Goal: Book appointment/travel/reservation

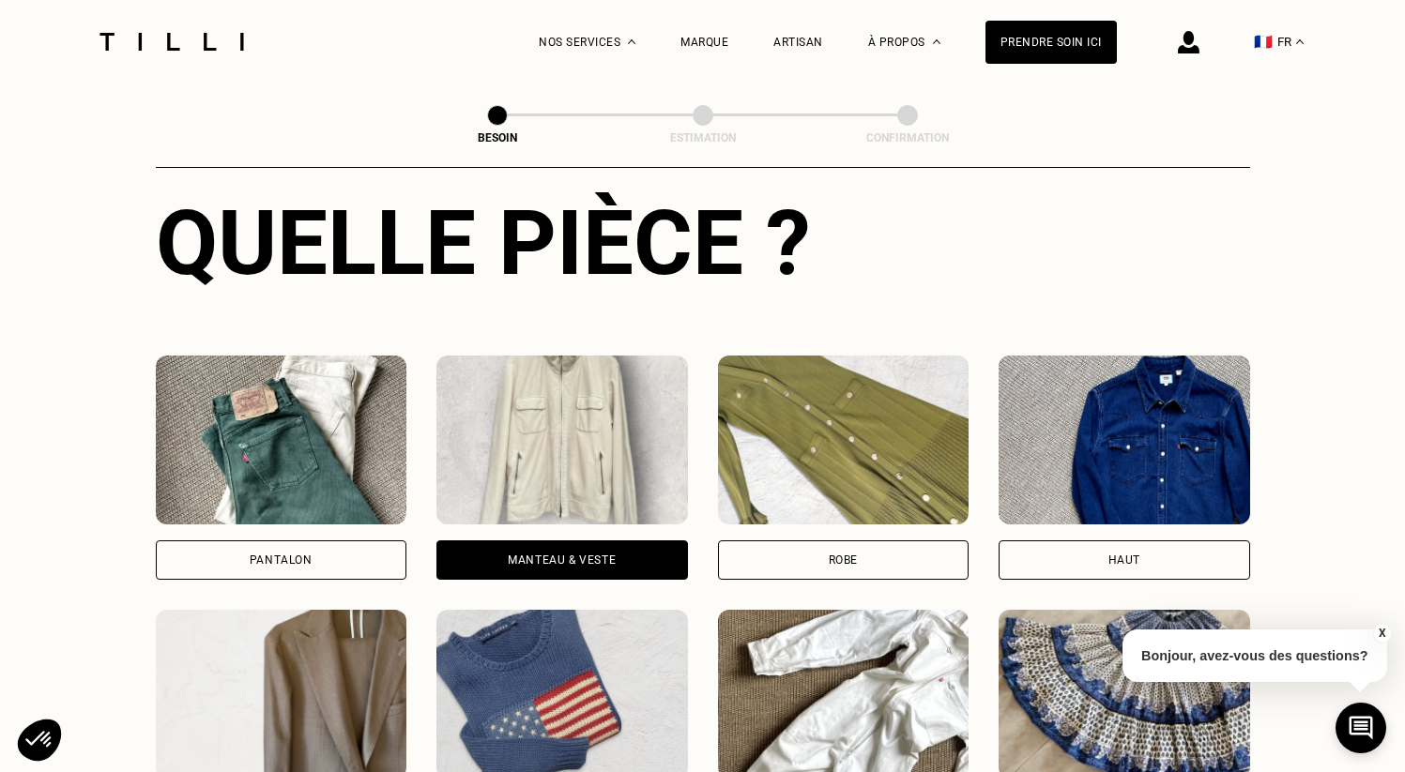
scroll to position [677, 0]
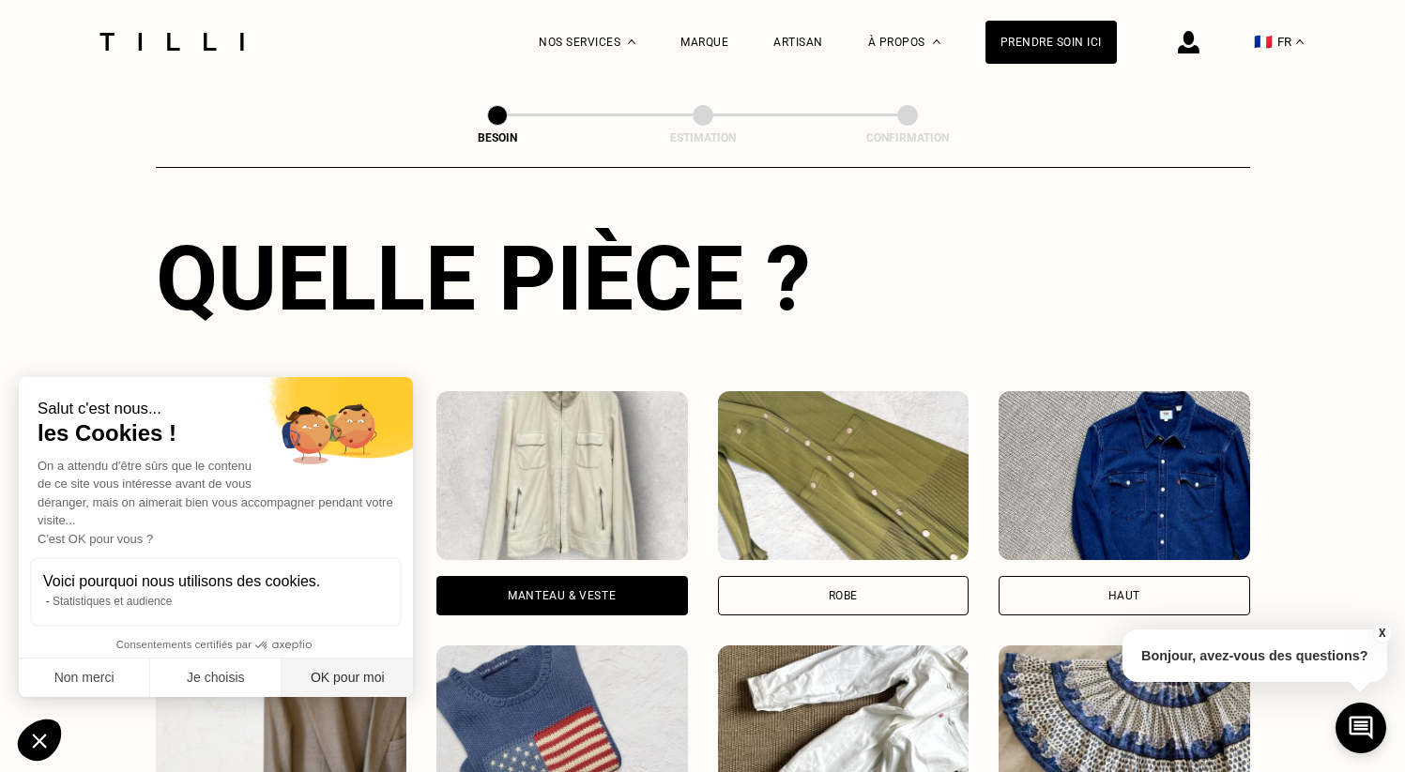
click at [319, 674] on button "OK pour moi" at bounding box center [346, 678] width 131 height 39
checkbox input "true"
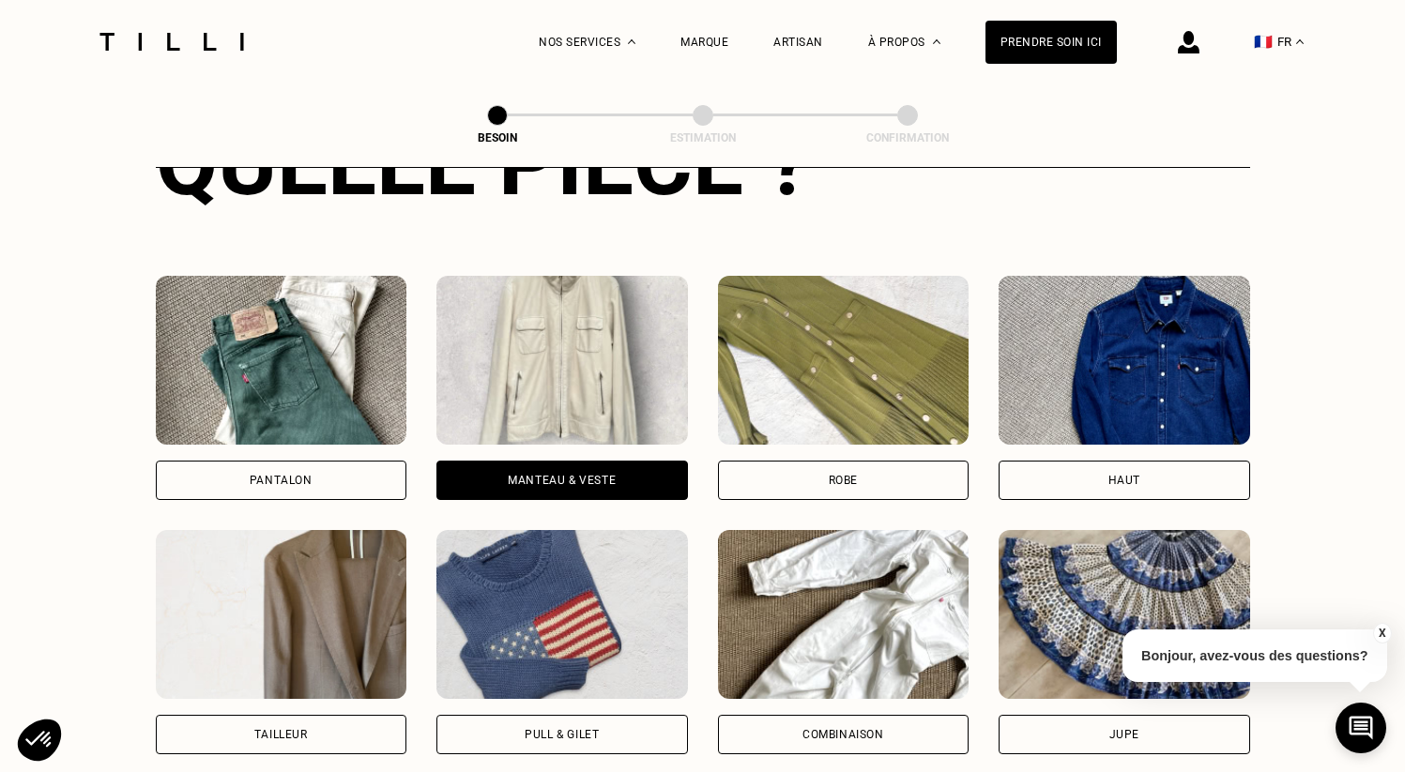
scroll to position [798, 0]
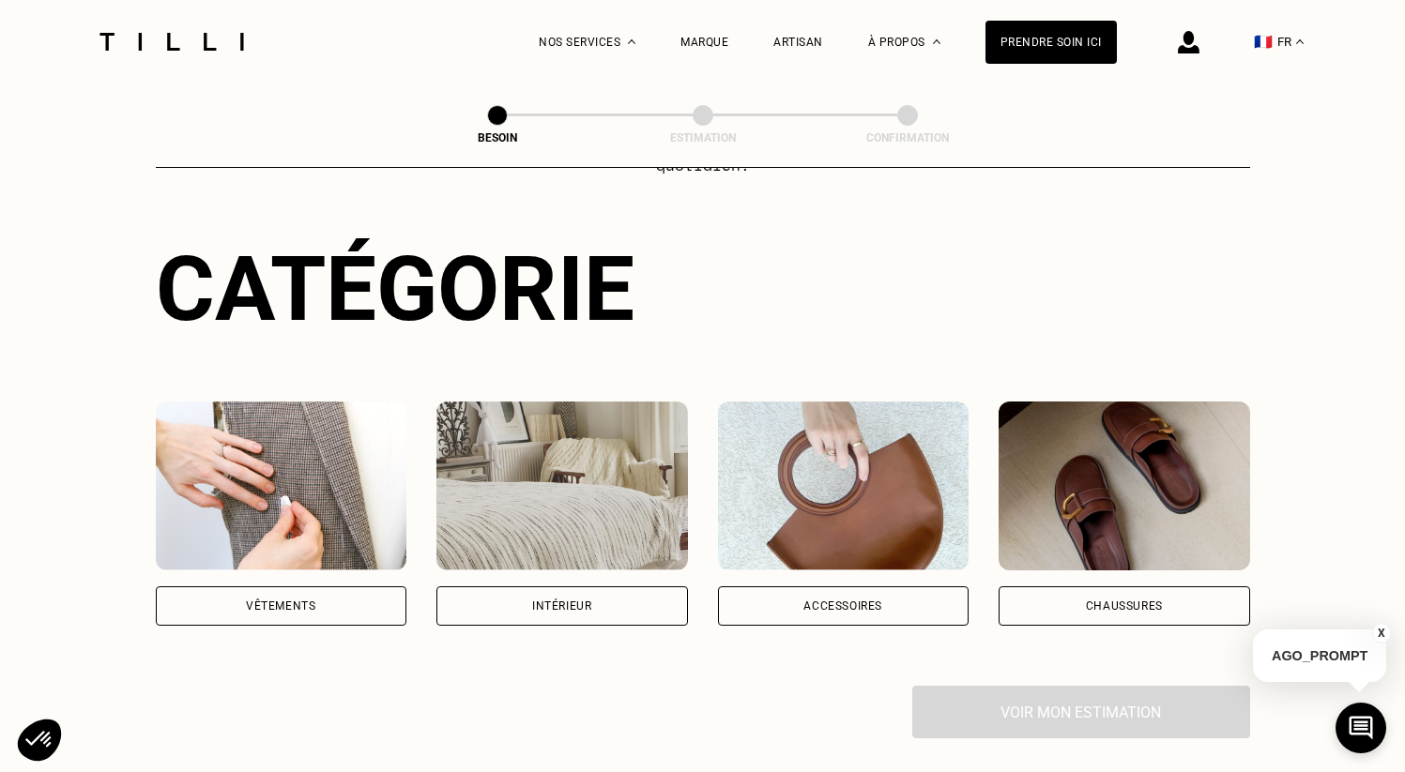
scroll to position [207, 0]
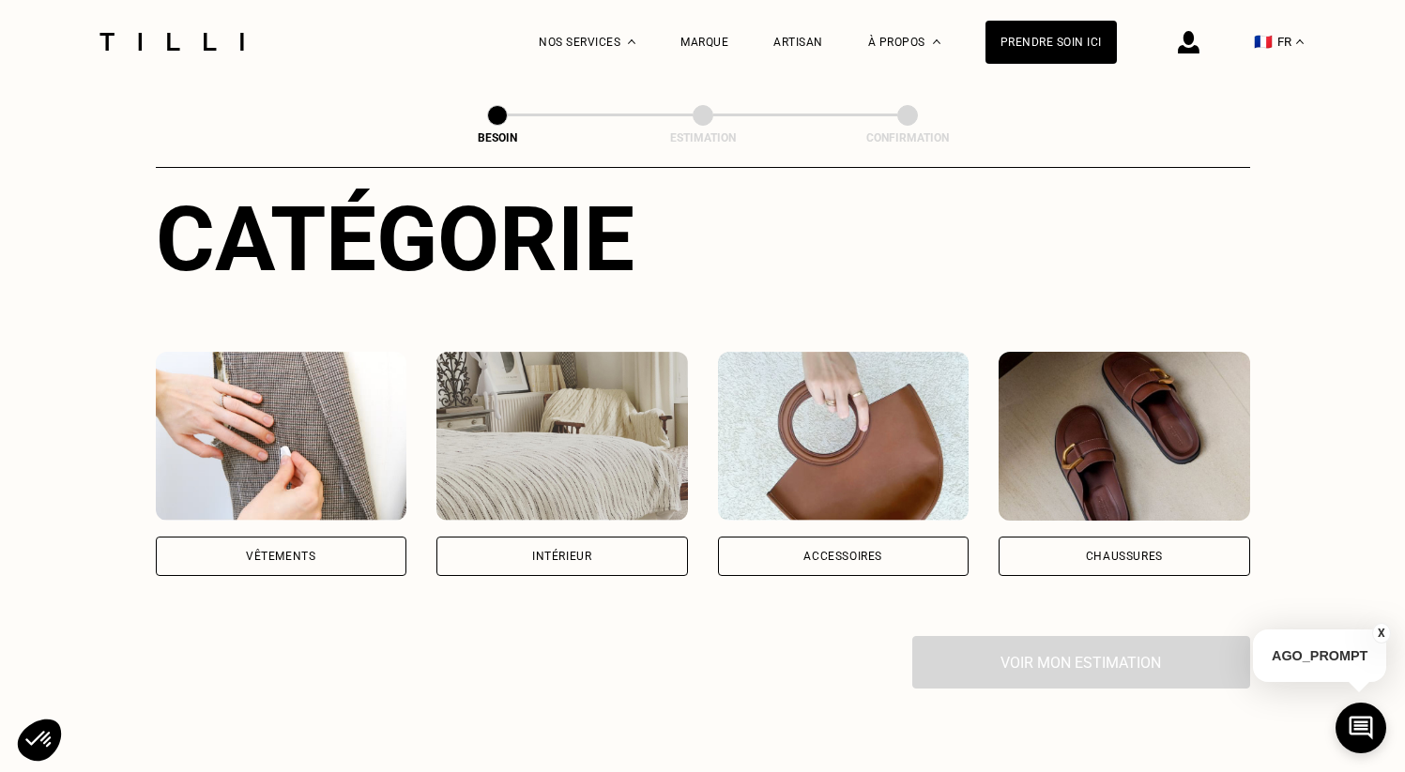
click at [572, 547] on div "Intérieur" at bounding box center [561, 556] width 251 height 39
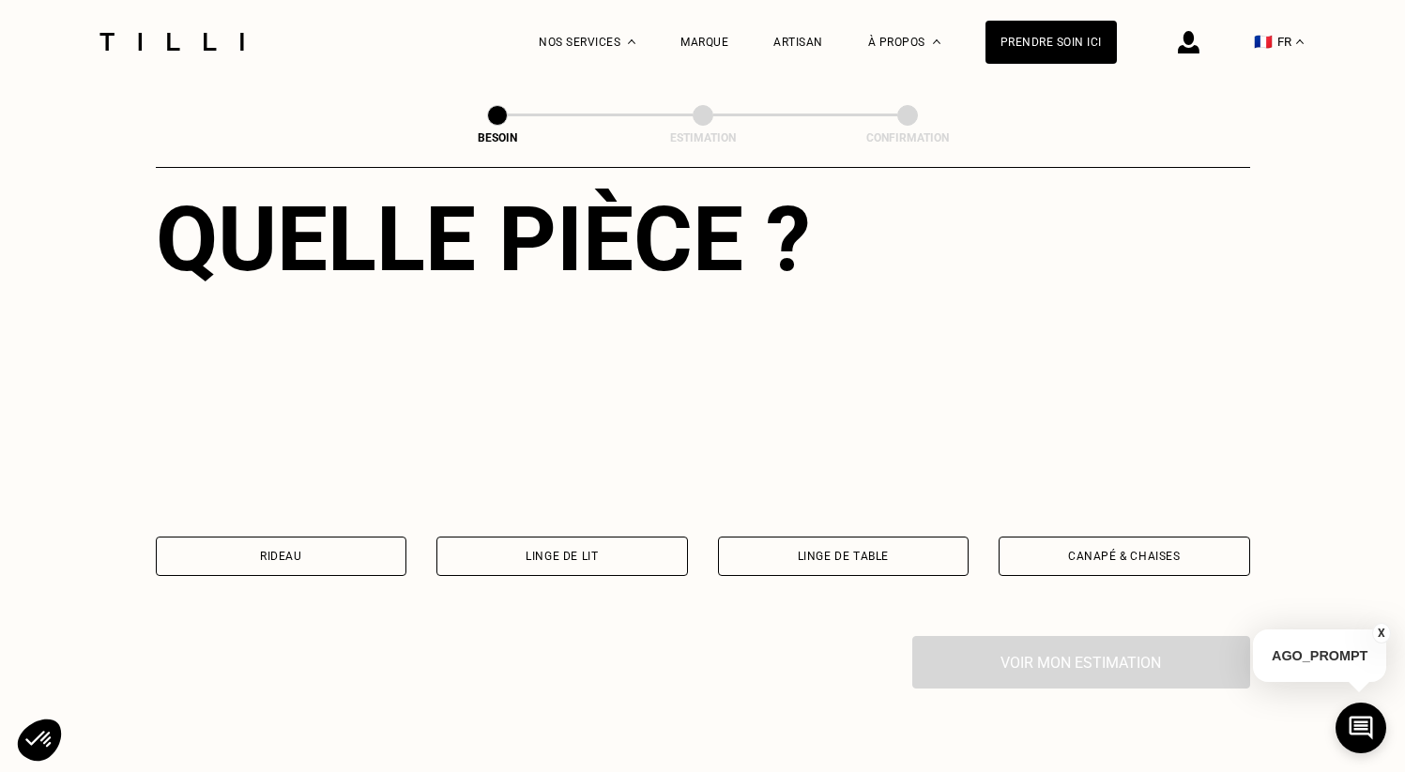
scroll to position [723, 0]
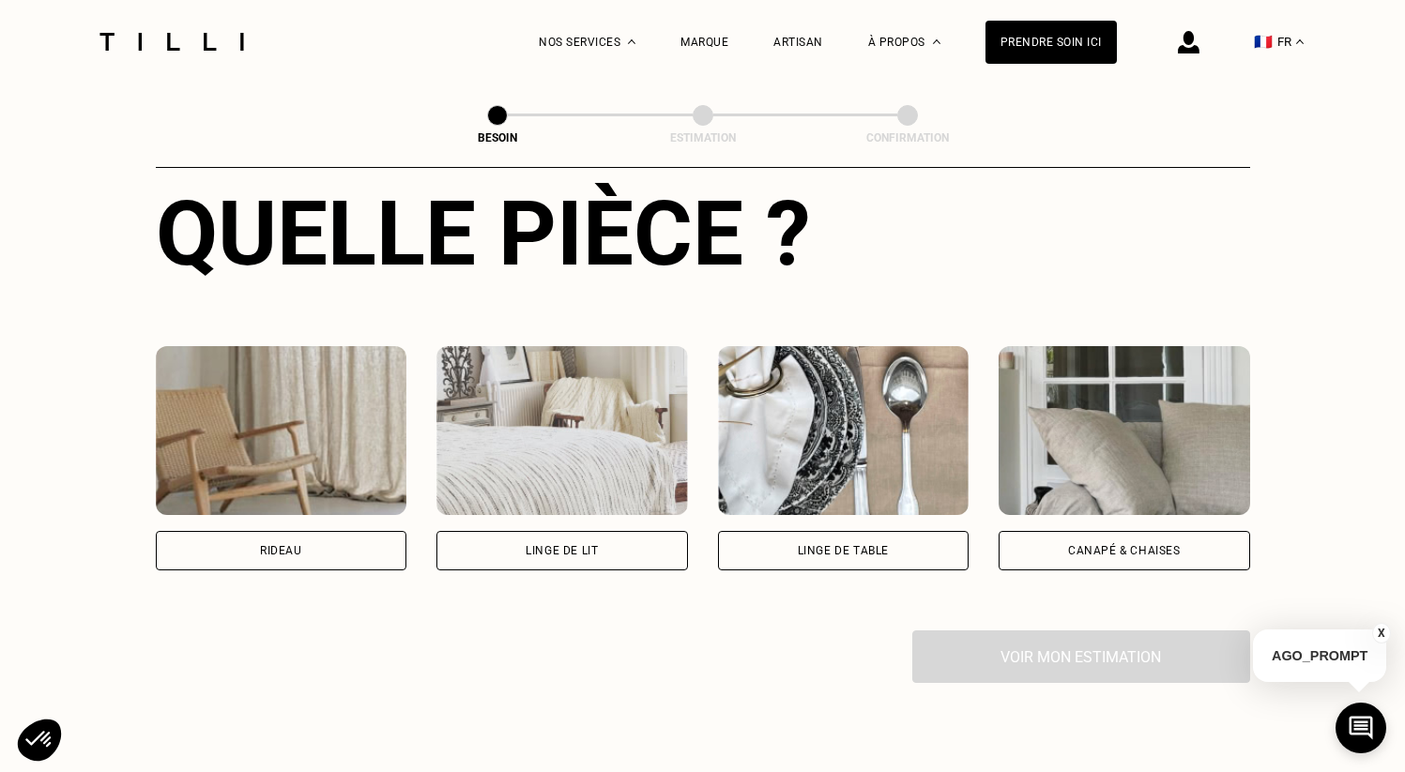
click at [330, 540] on div "Rideau" at bounding box center [281, 550] width 251 height 39
select select "FR"
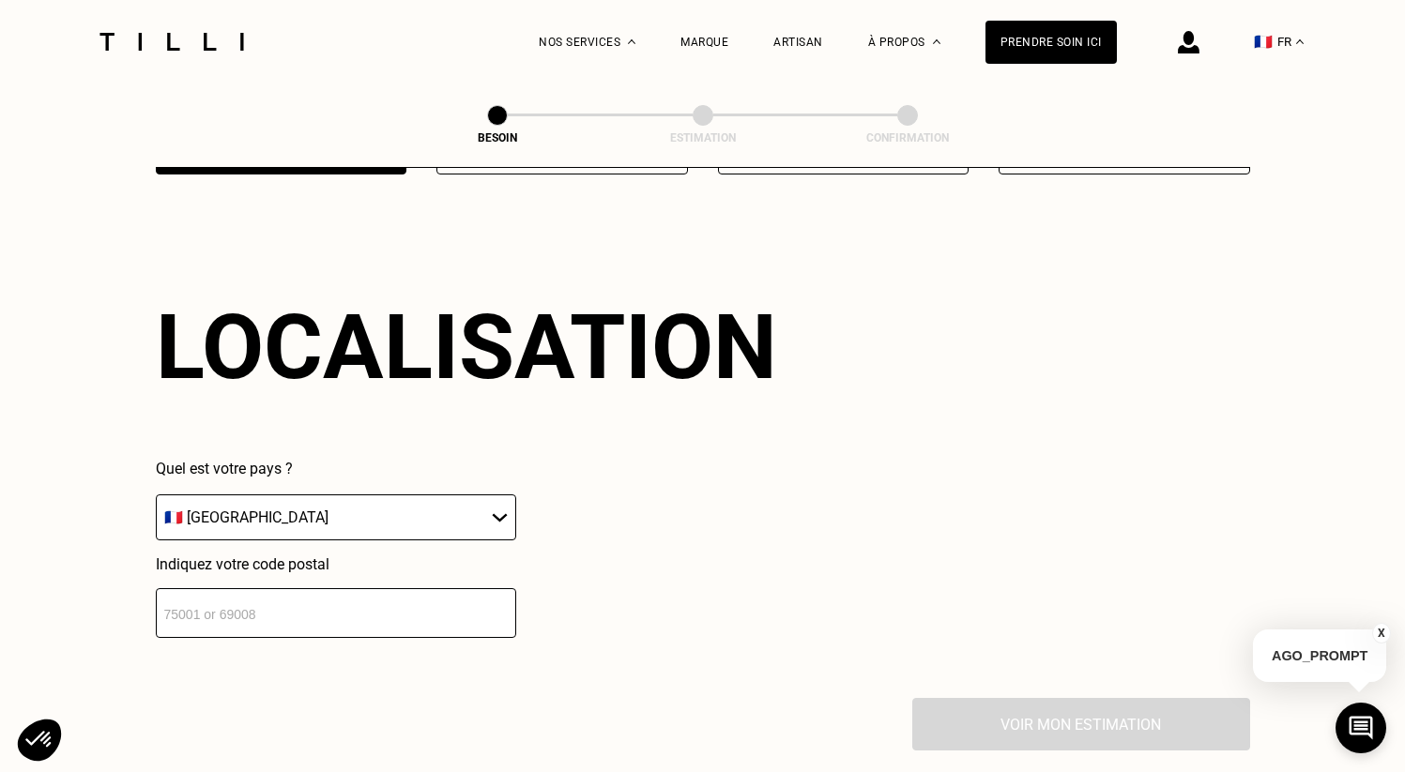
scroll to position [1120, 0]
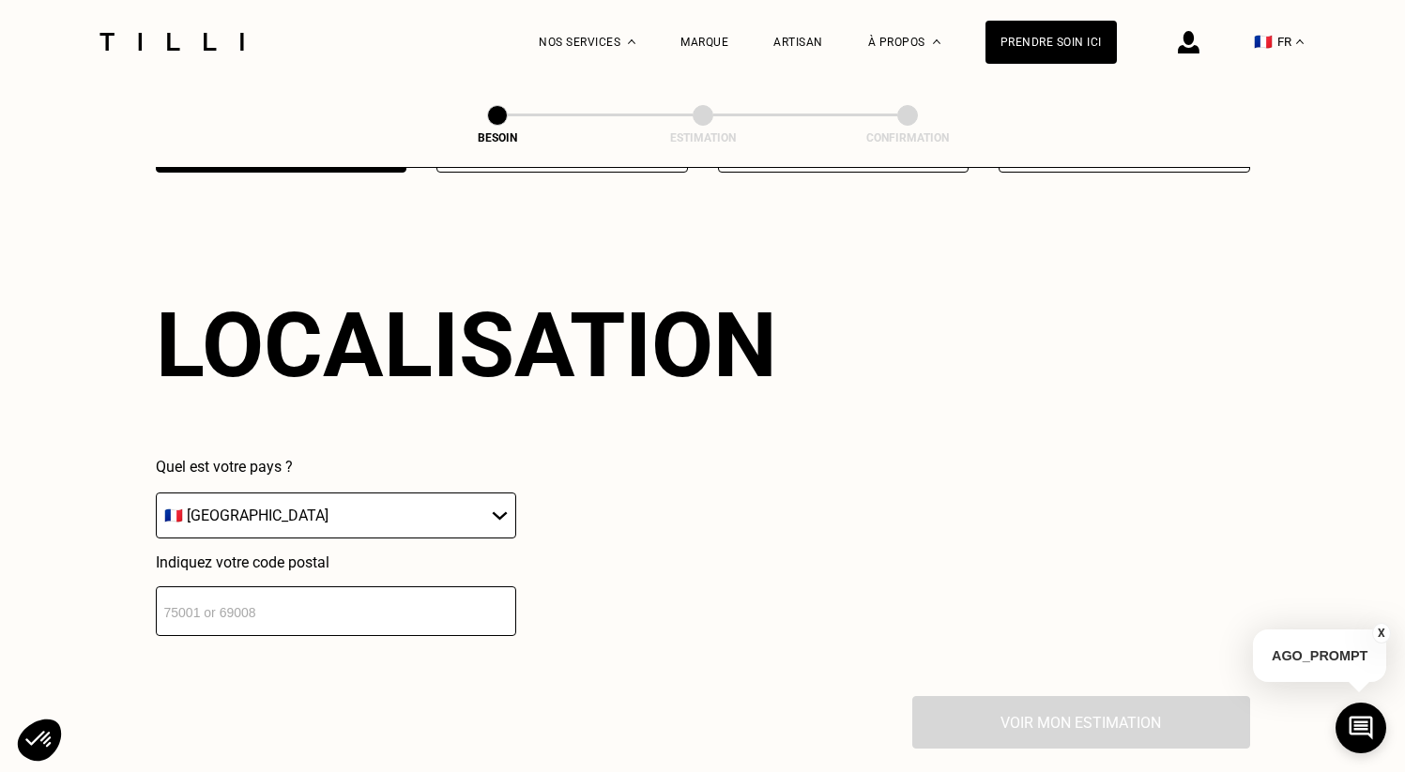
click at [260, 606] on input "number" at bounding box center [336, 611] width 360 height 50
type input "92250"
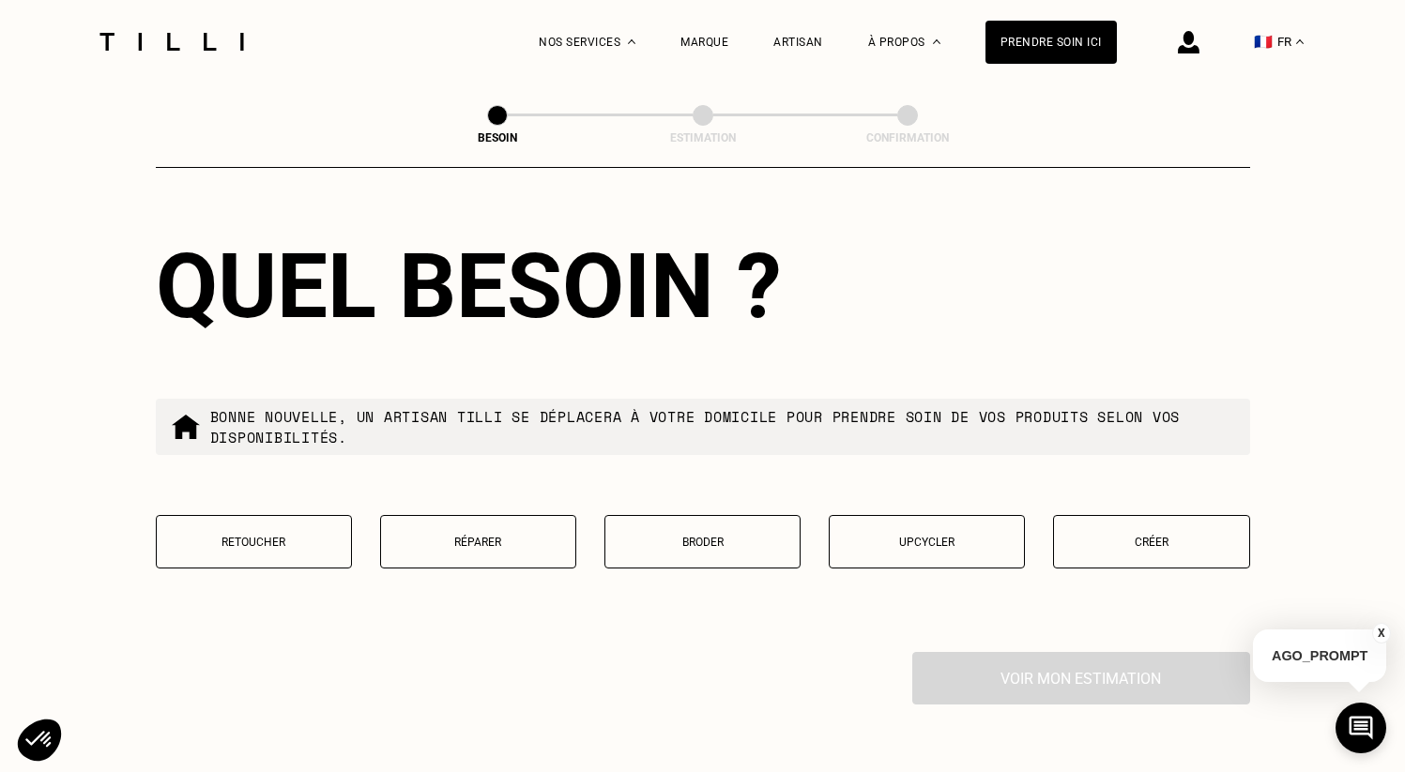
scroll to position [1663, 0]
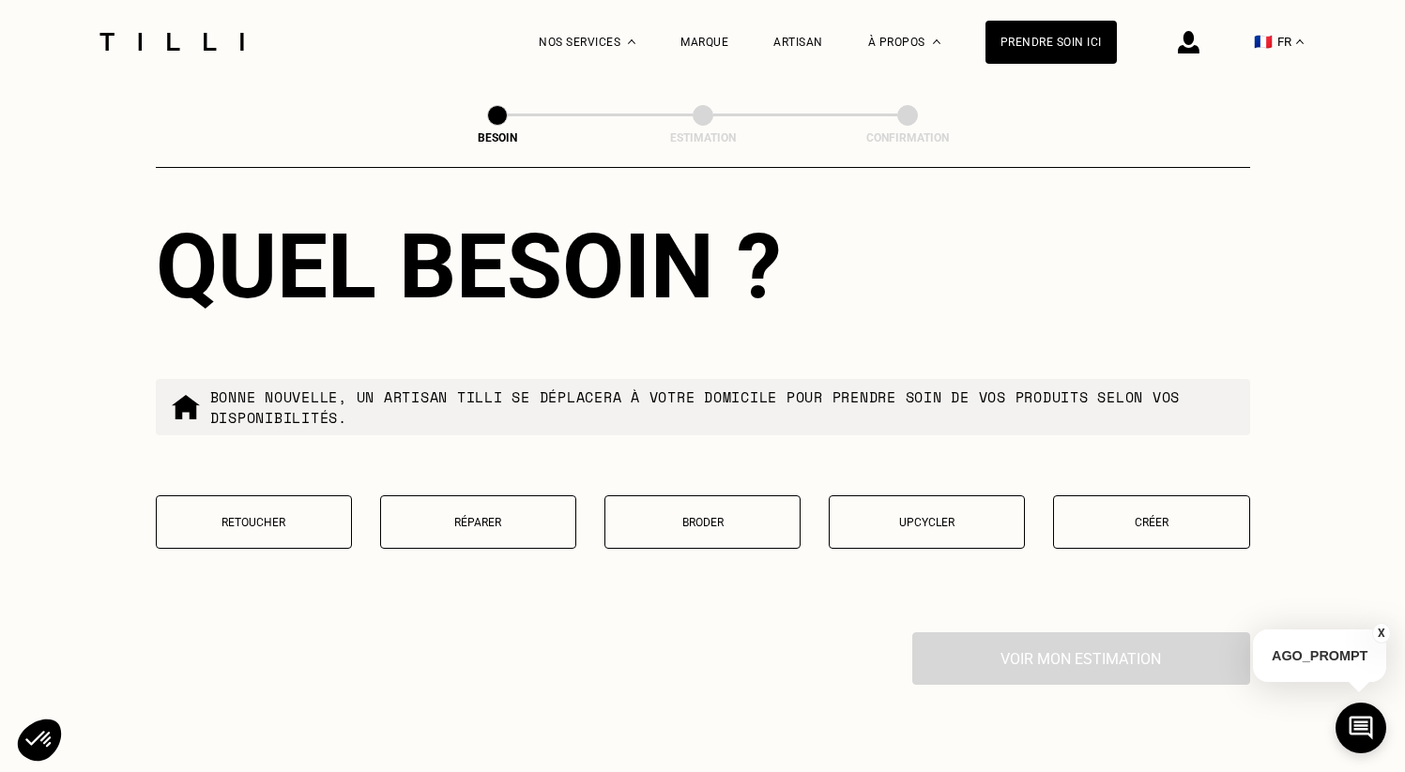
click at [319, 516] on p "Retoucher" at bounding box center [253, 522] width 175 height 13
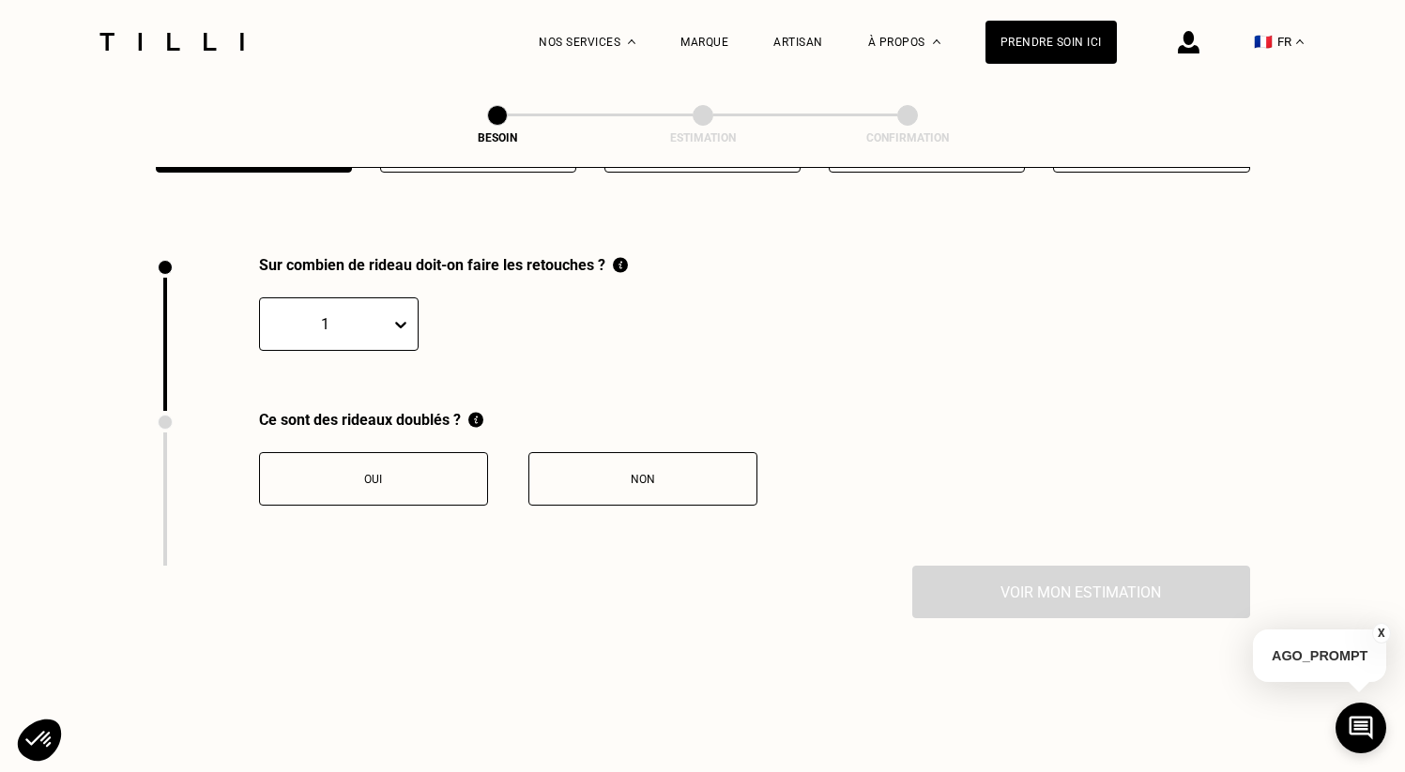
scroll to position [2064, 0]
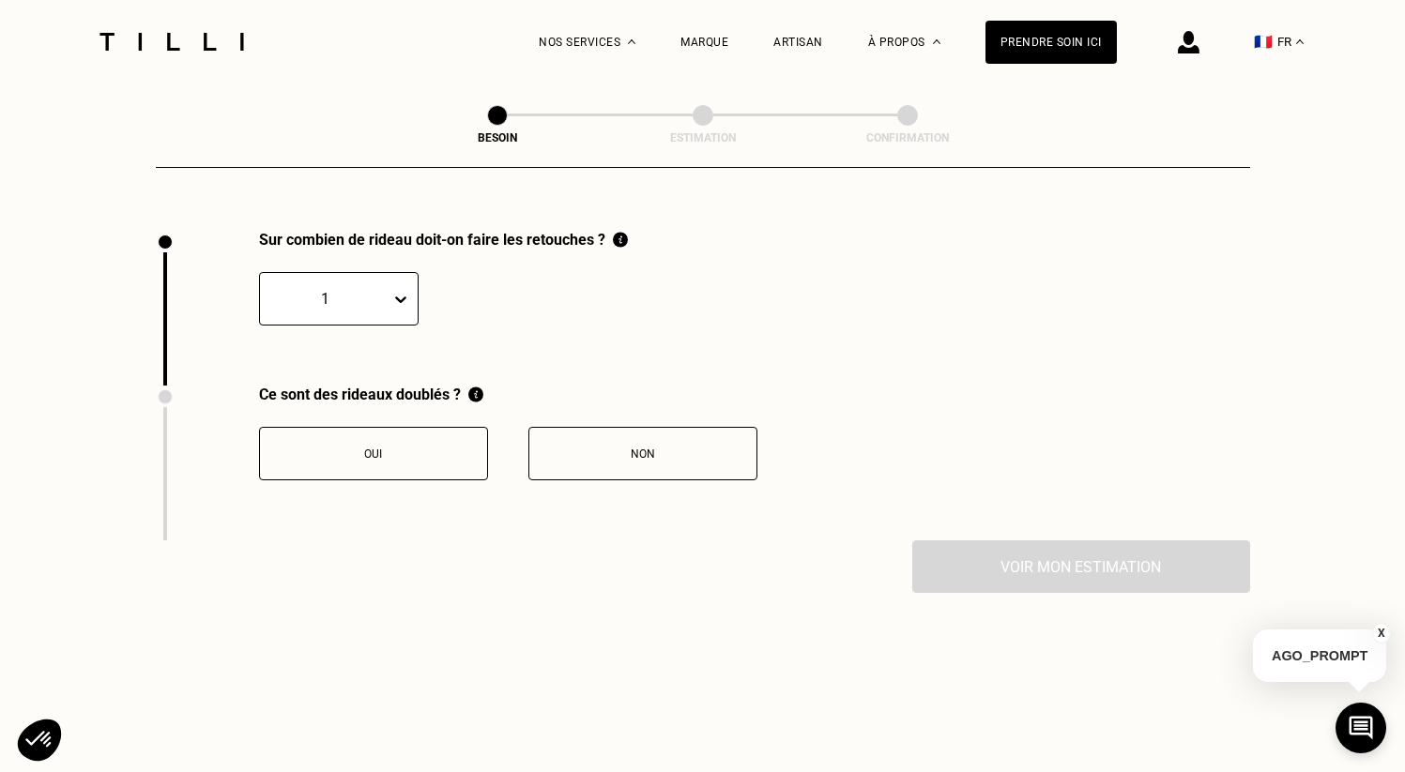
click at [372, 284] on div "1" at bounding box center [325, 298] width 130 height 29
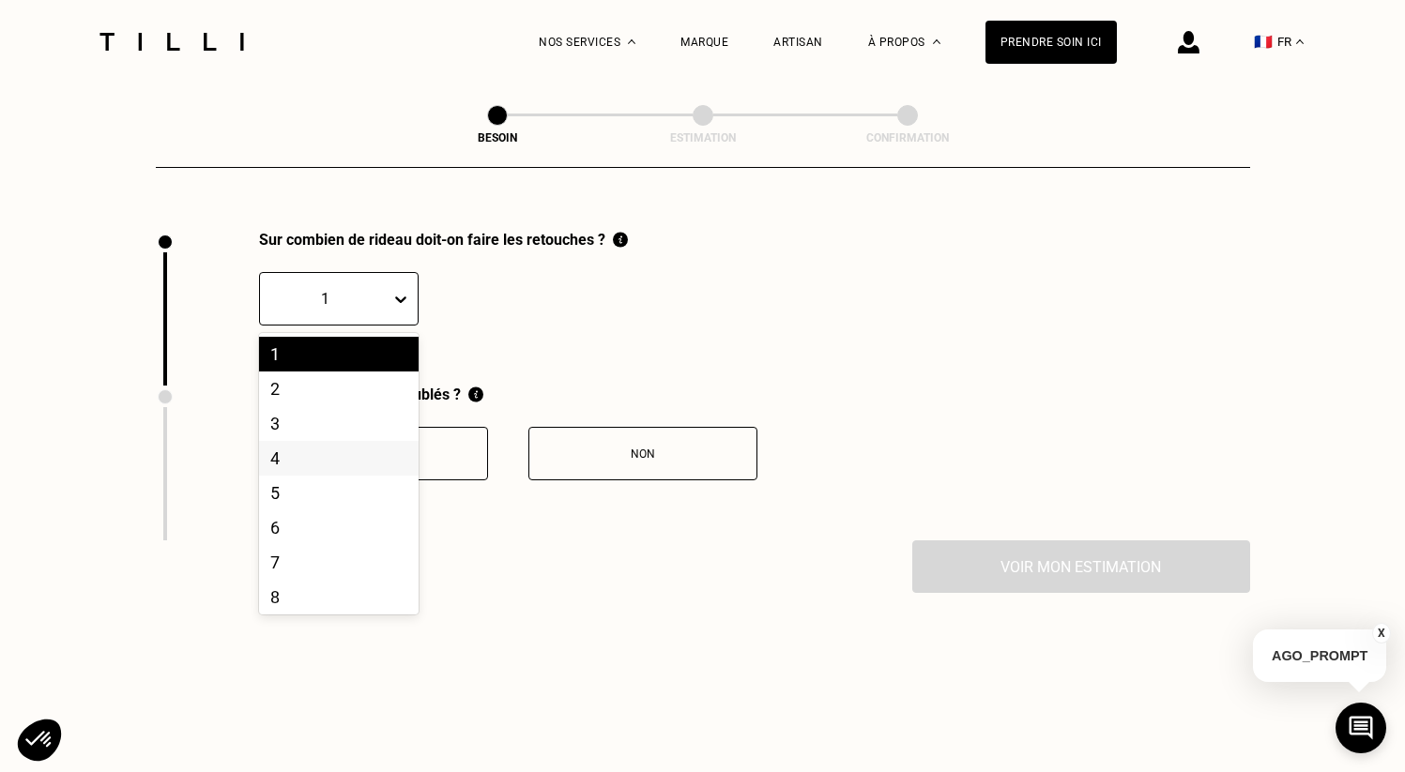
click at [322, 441] on div "4" at bounding box center [339, 458] width 160 height 35
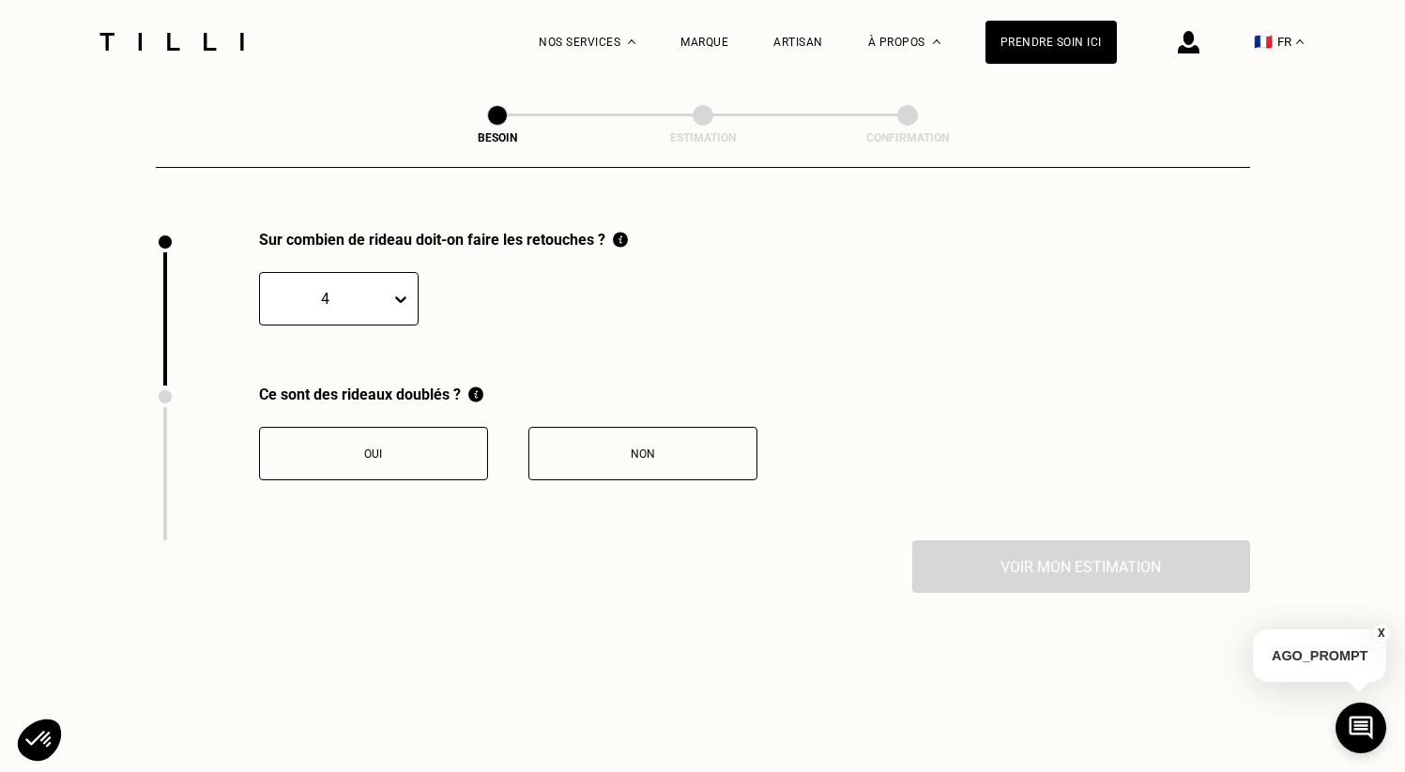
click at [389, 351] on div "Sur combien de rideau doit-on faire les retouches ? option 4, selected. 4" at bounding box center [392, 308] width 472 height 155
click at [586, 448] on div "Non" at bounding box center [643, 454] width 208 height 13
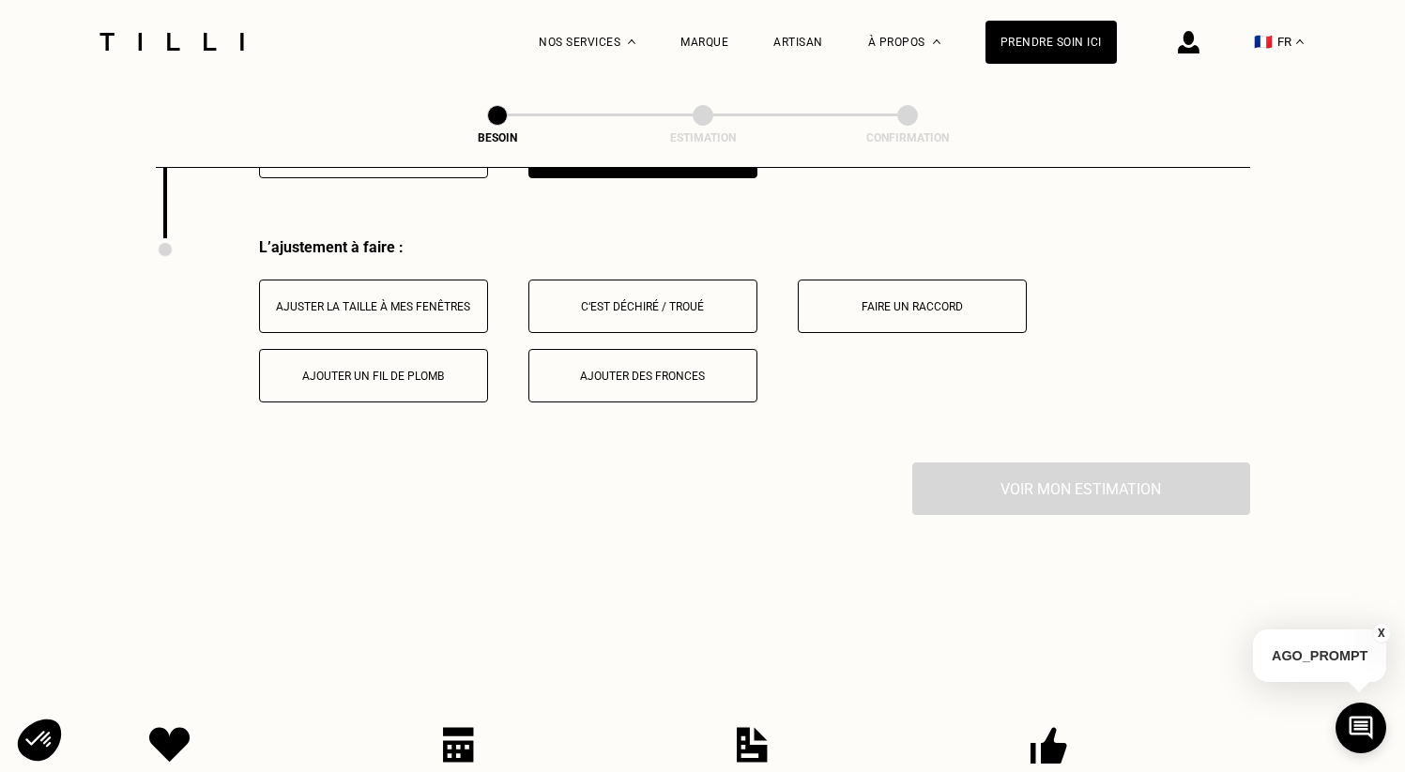
scroll to position [2374, 0]
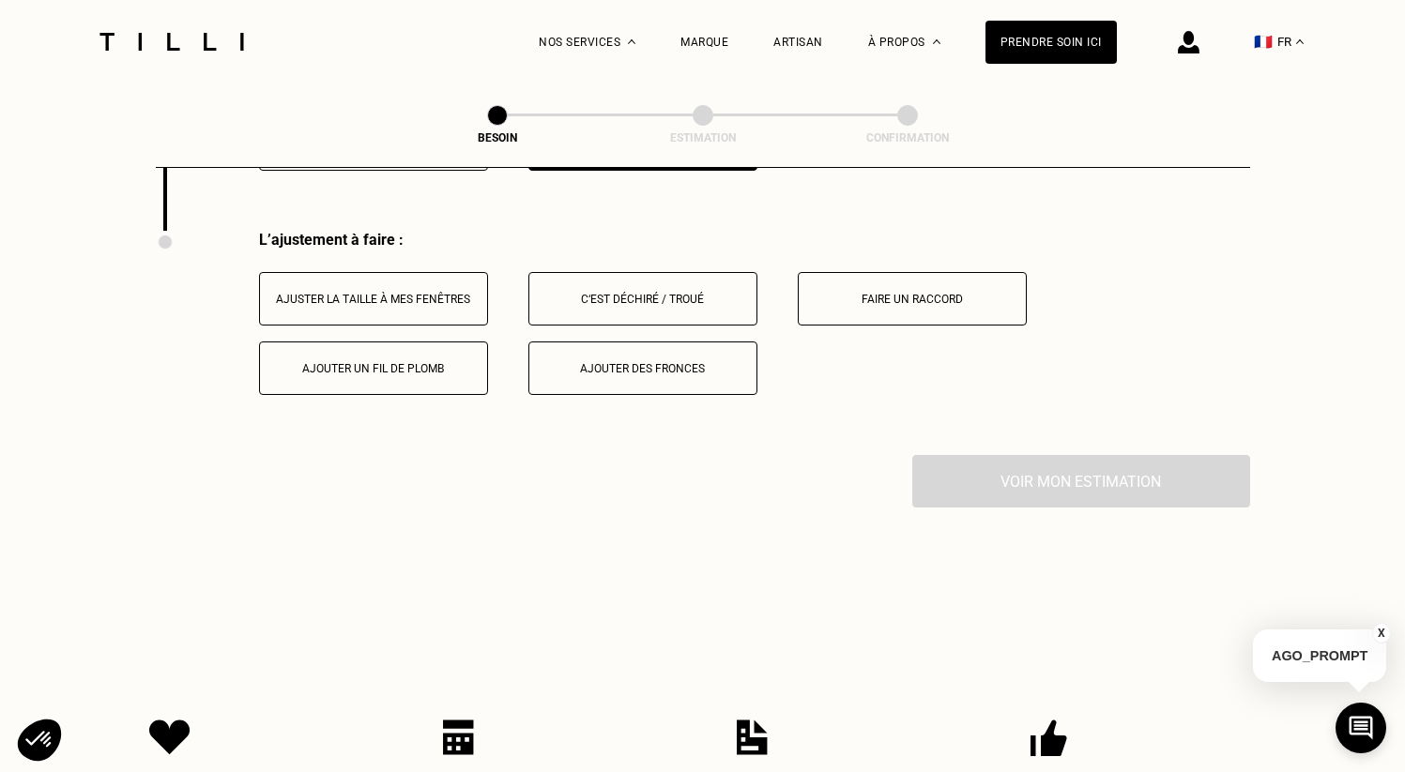
click at [465, 293] on div "Ajuster la taille à mes fenêtres" at bounding box center [373, 299] width 208 height 13
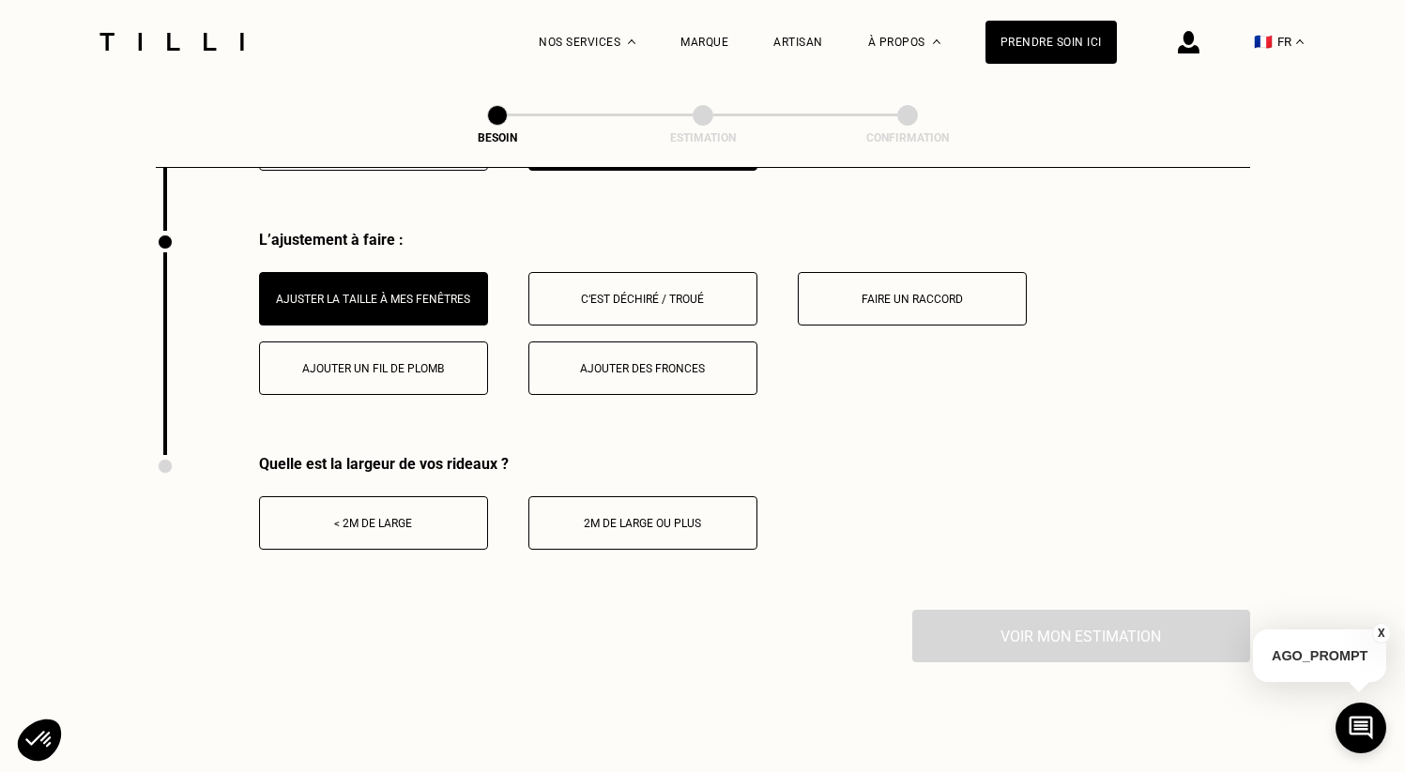
click at [378, 528] on button "< 2m de large" at bounding box center [373, 522] width 229 height 53
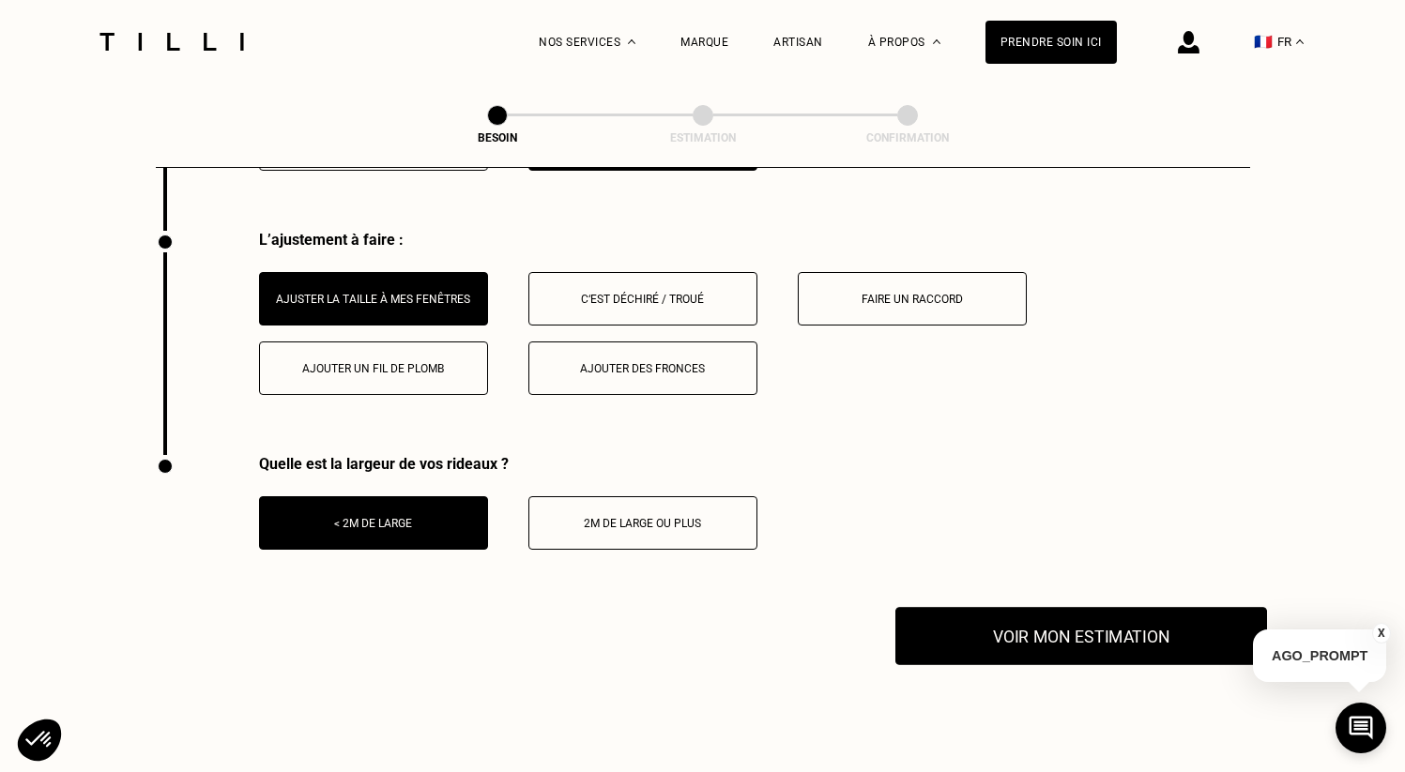
click at [1017, 641] on button "Voir mon estimation" at bounding box center [1081, 636] width 372 height 58
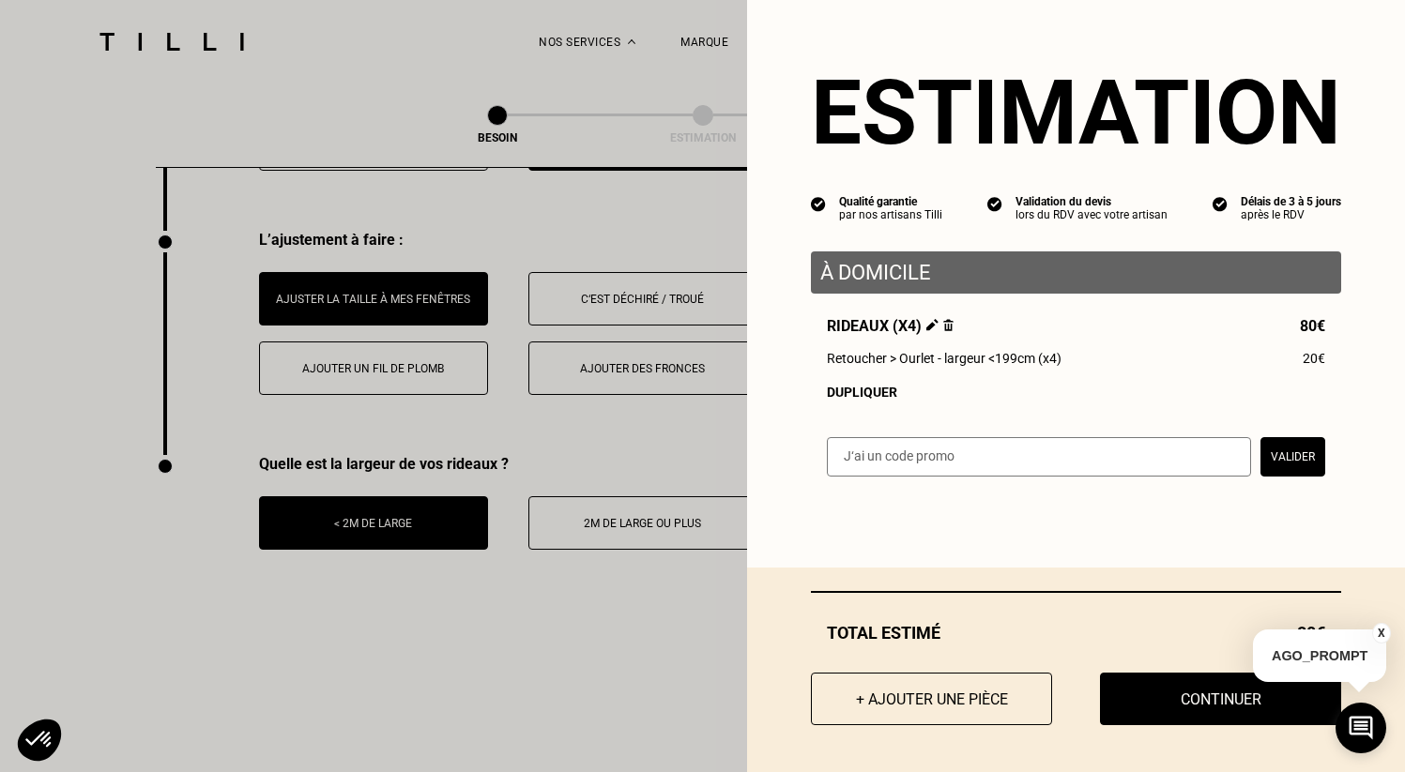
click at [1012, 388] on div "Dupliquer" at bounding box center [1076, 392] width 498 height 15
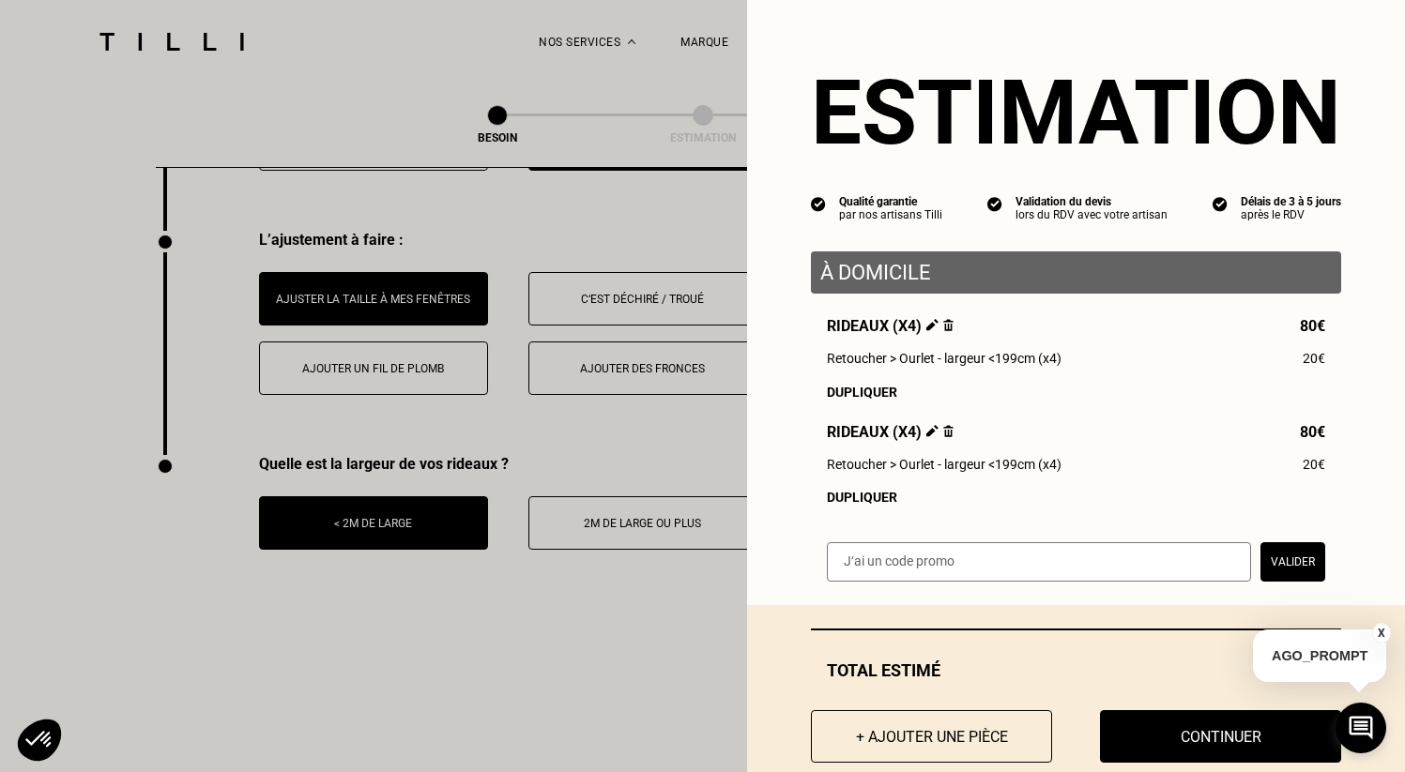
click at [955, 400] on div "Dupliquer" at bounding box center [1076, 392] width 498 height 15
drag, startPoint x: 955, startPoint y: 401, endPoint x: 1319, endPoint y: 390, distance: 364.2
click at [957, 400] on div "Dupliquer" at bounding box center [1076, 392] width 498 height 15
click at [1319, 390] on div "Rideaux (x4) 80€ Retoucher > Ourlet - largeur <199cm (x4) 20€ Dupliquer Rideaux…" at bounding box center [1076, 411] width 530 height 188
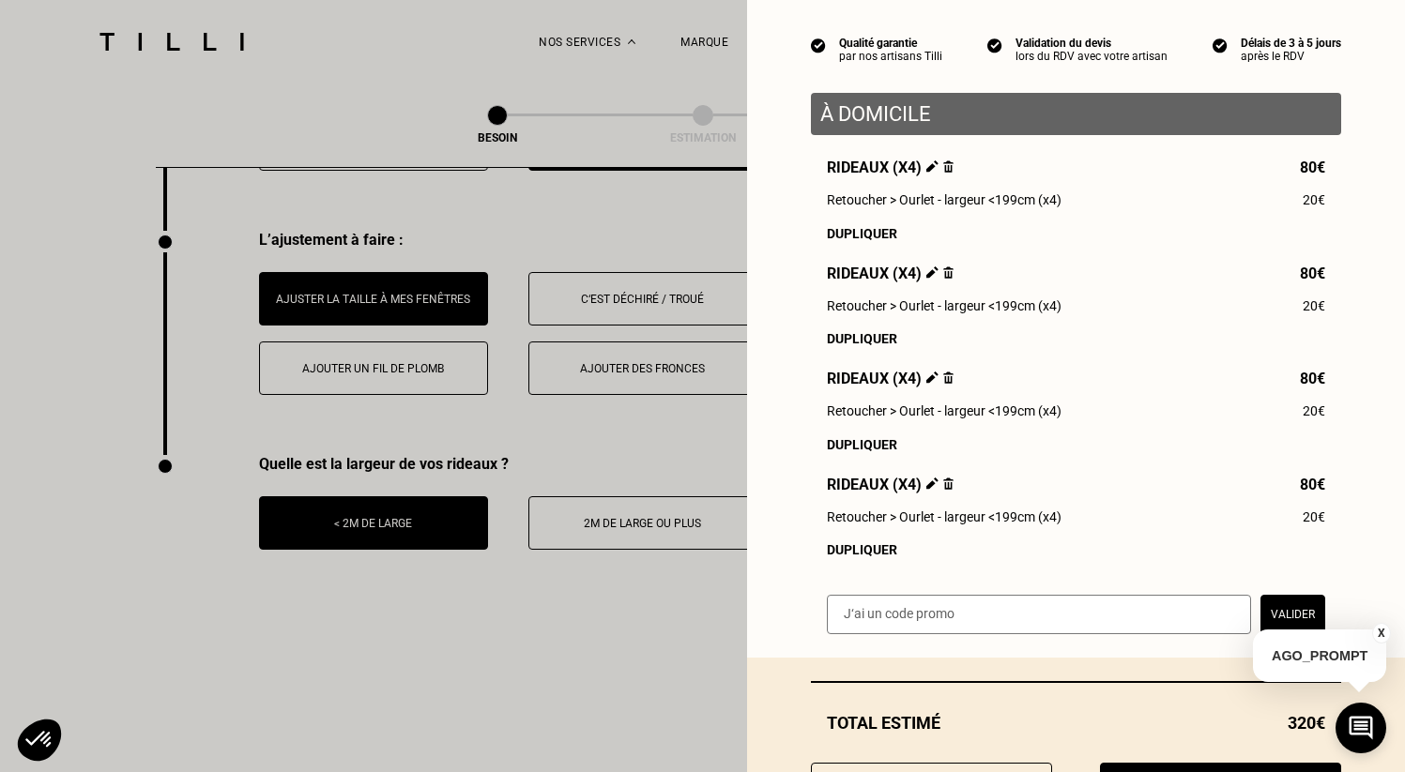
scroll to position [252, 0]
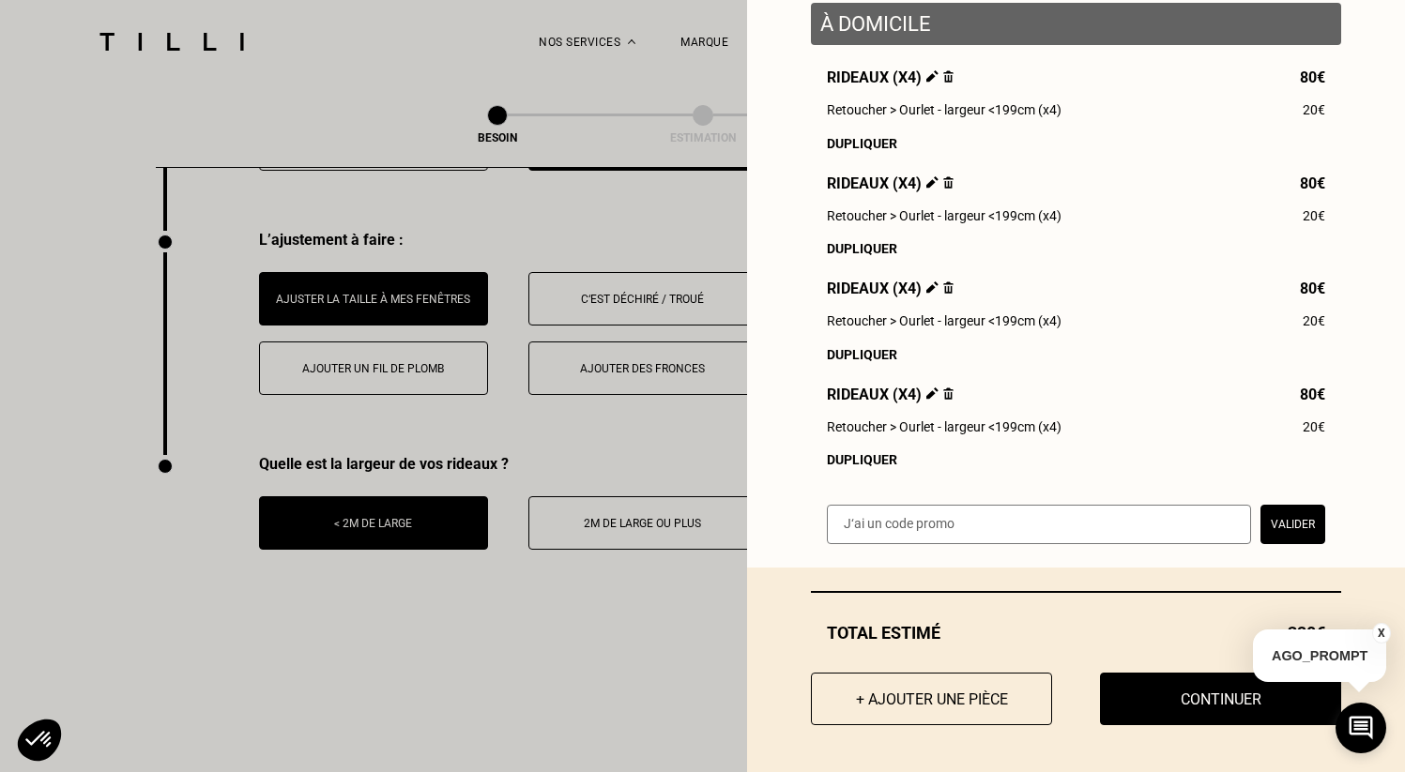
click at [943, 283] on img at bounding box center [948, 287] width 10 height 12
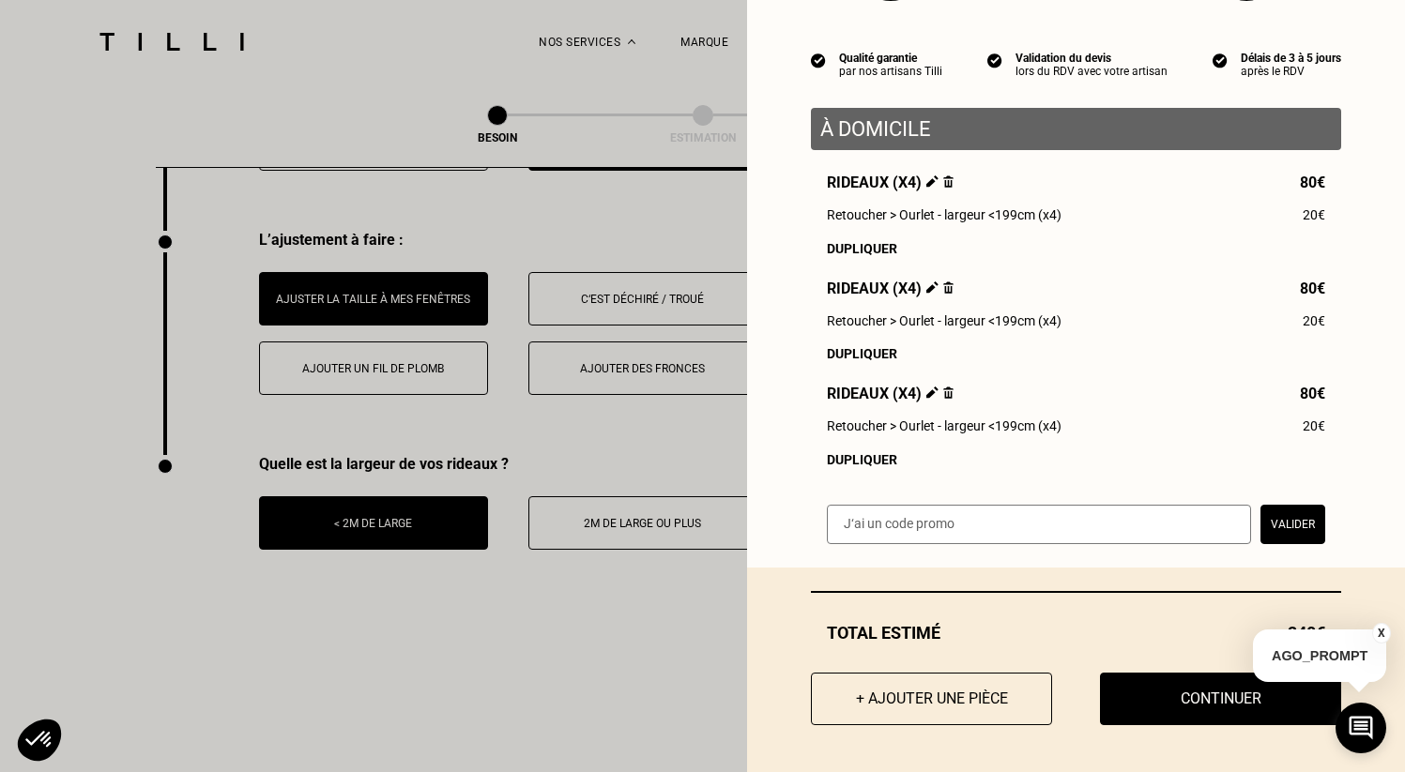
click at [943, 283] on img at bounding box center [948, 287] width 10 height 12
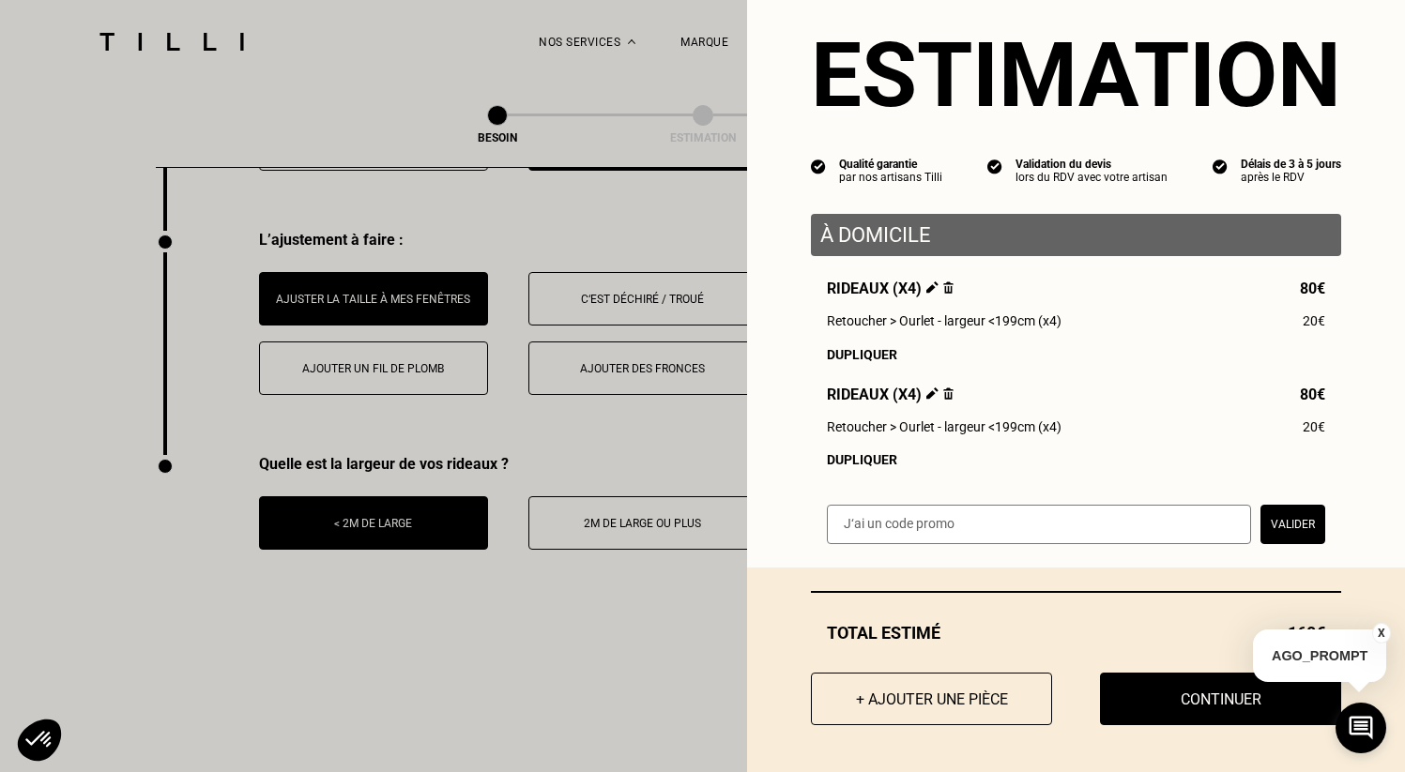
scroll to position [39, 0]
click at [943, 283] on img at bounding box center [948, 287] width 10 height 12
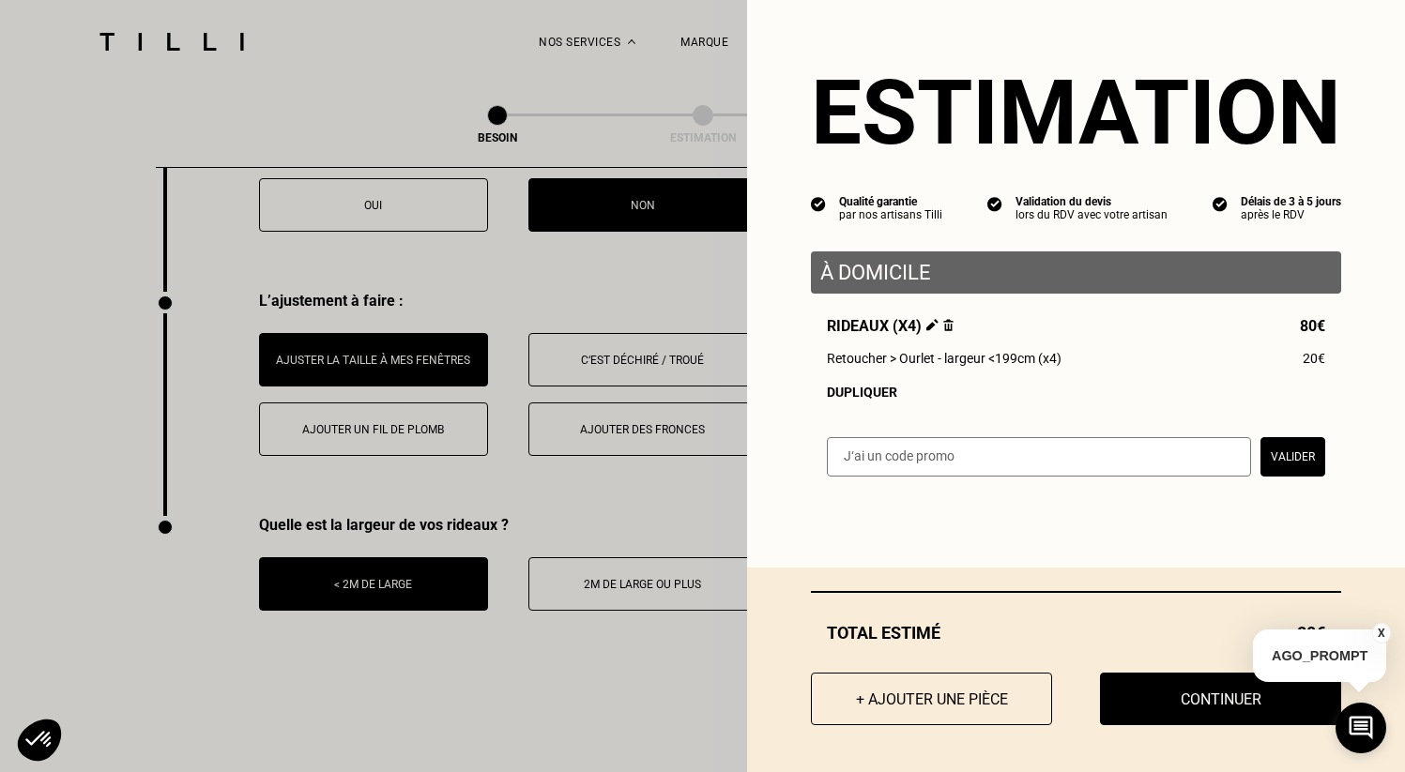
scroll to position [2162, 0]
